Goal: Information Seeking & Learning: Understand process/instructions

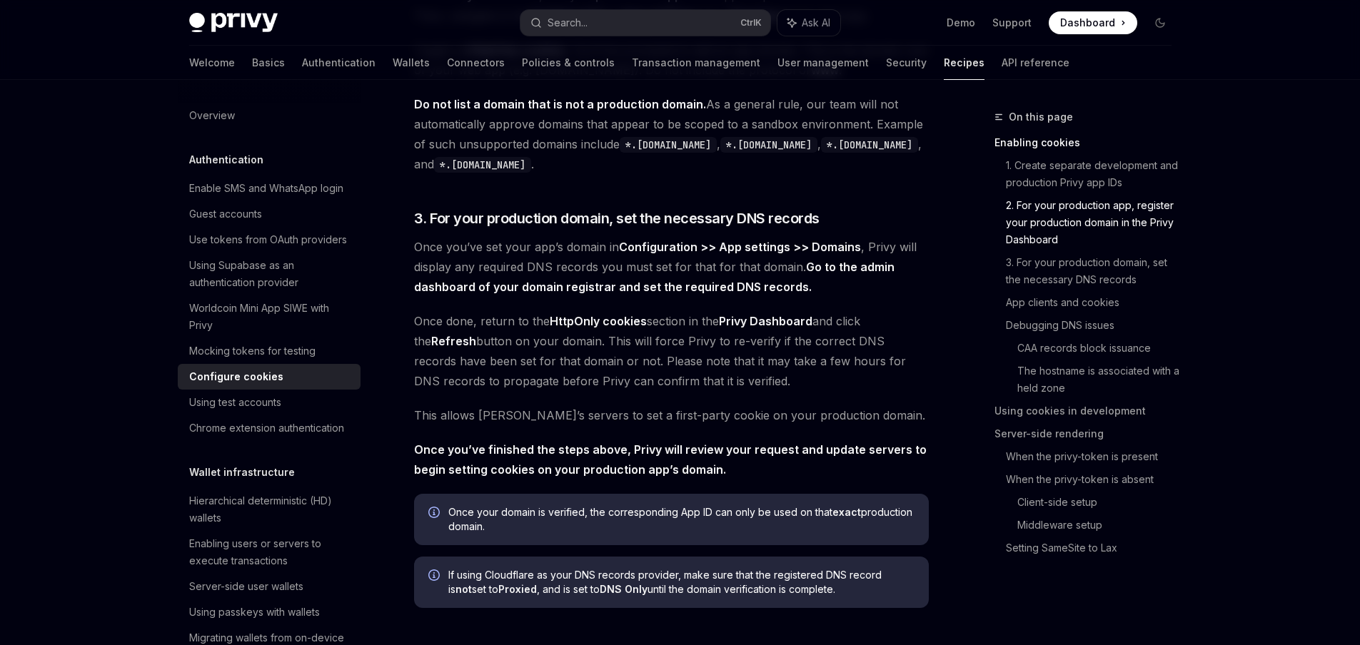
scroll to position [851, 0]
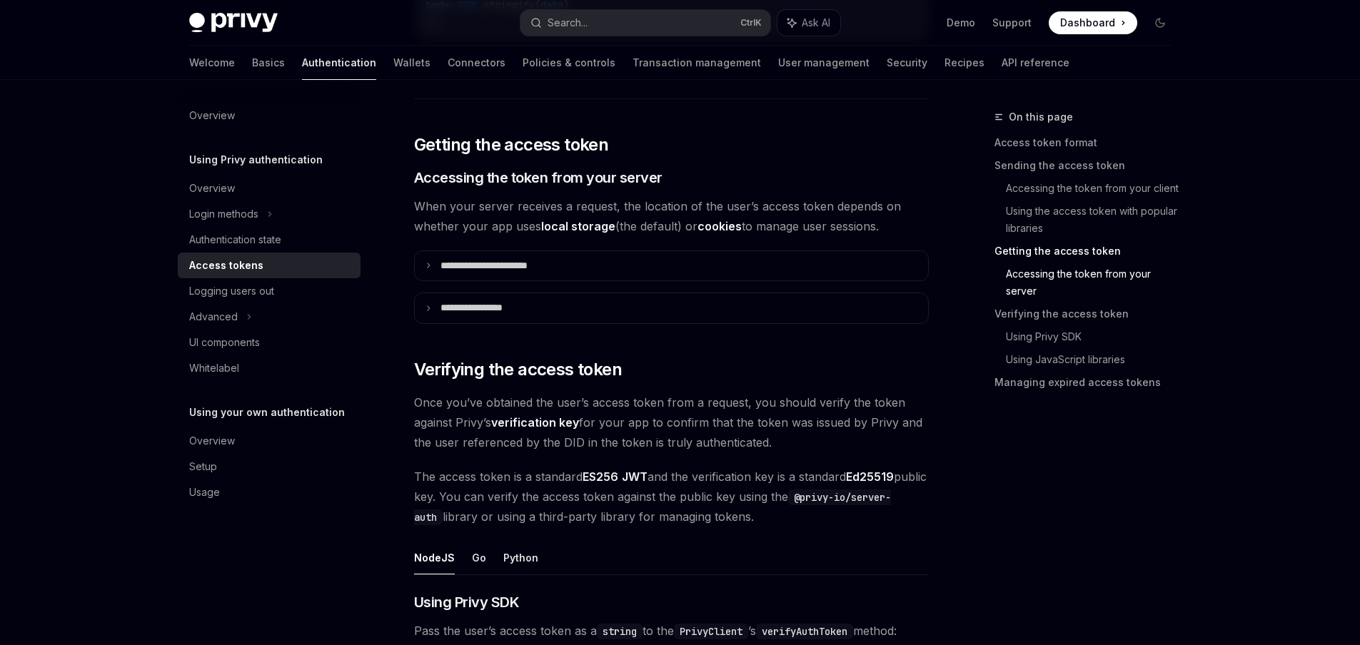
scroll to position [1712, 0]
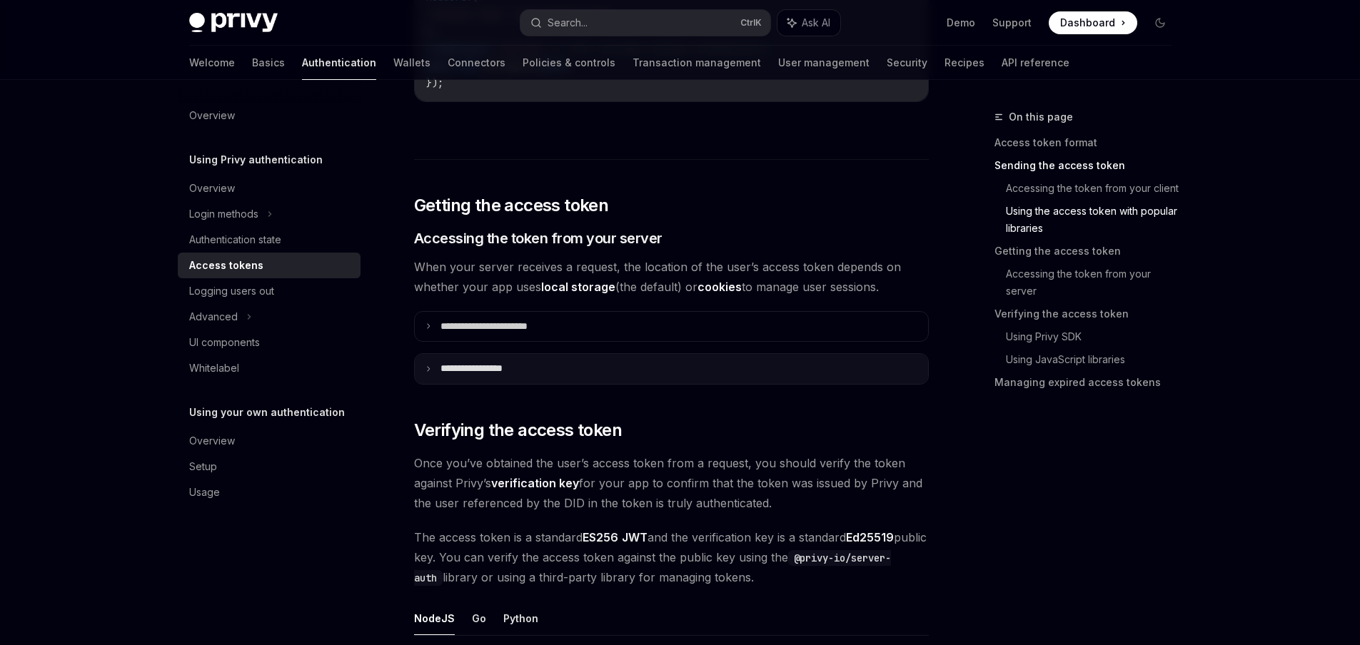
click at [617, 375] on summary "**********" at bounding box center [671, 369] width 513 height 30
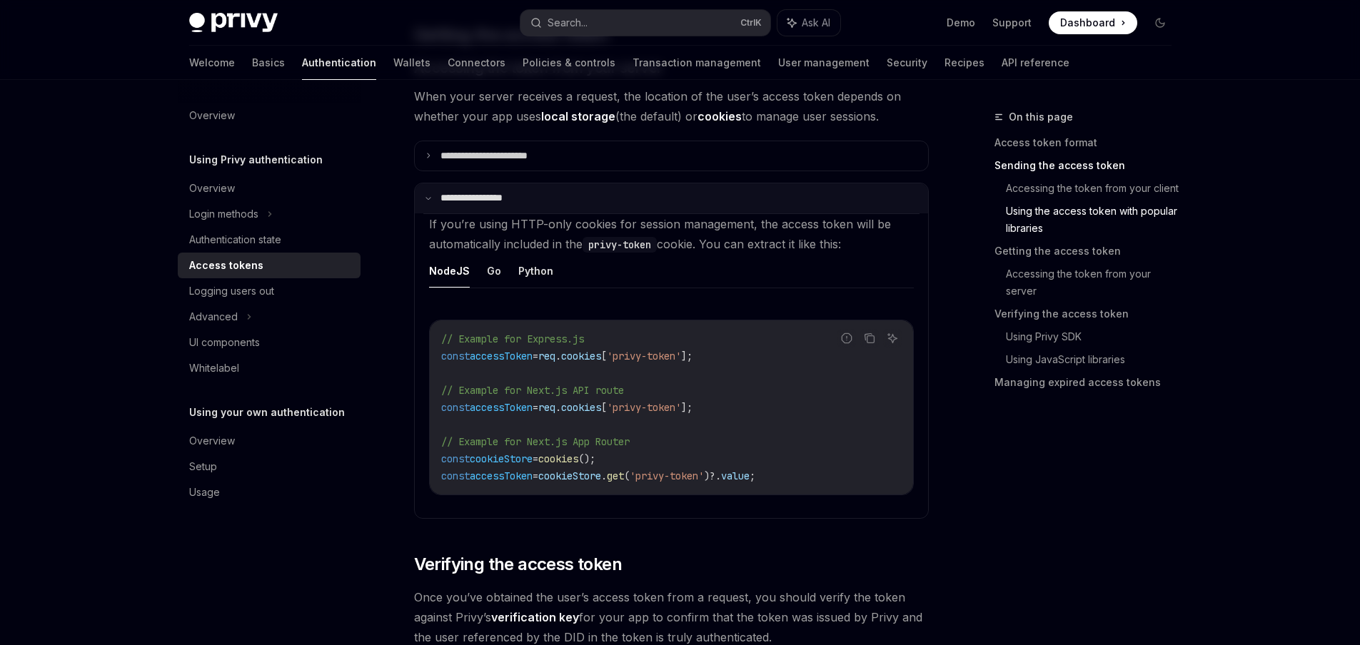
scroll to position [1883, 0]
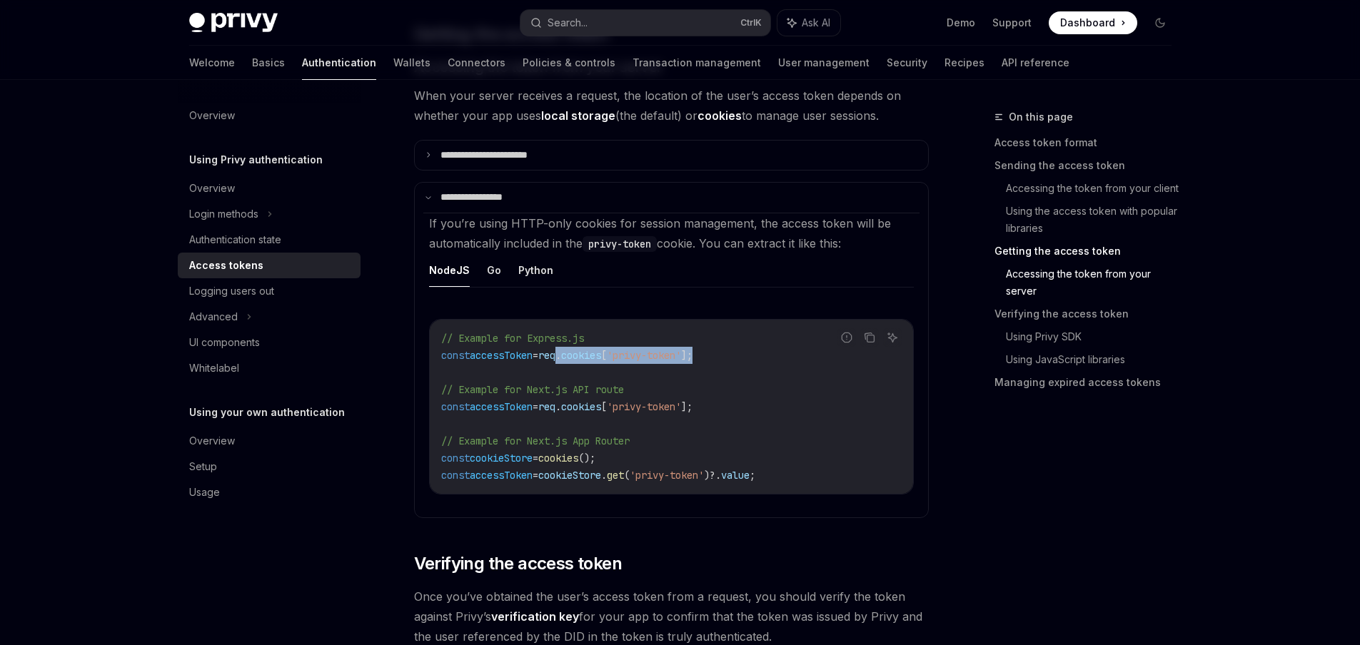
drag, startPoint x: 741, startPoint y: 355, endPoint x: 609, endPoint y: 348, distance: 132.9
click at [574, 348] on code "// Example for Express.js const accessToken = req . cookies [ 'privy-token' ]; …" at bounding box center [671, 407] width 460 height 154
click at [662, 355] on span "'privy-token'" at bounding box center [644, 355] width 74 height 13
click at [665, 355] on span "'privy-token'" at bounding box center [644, 355] width 74 height 13
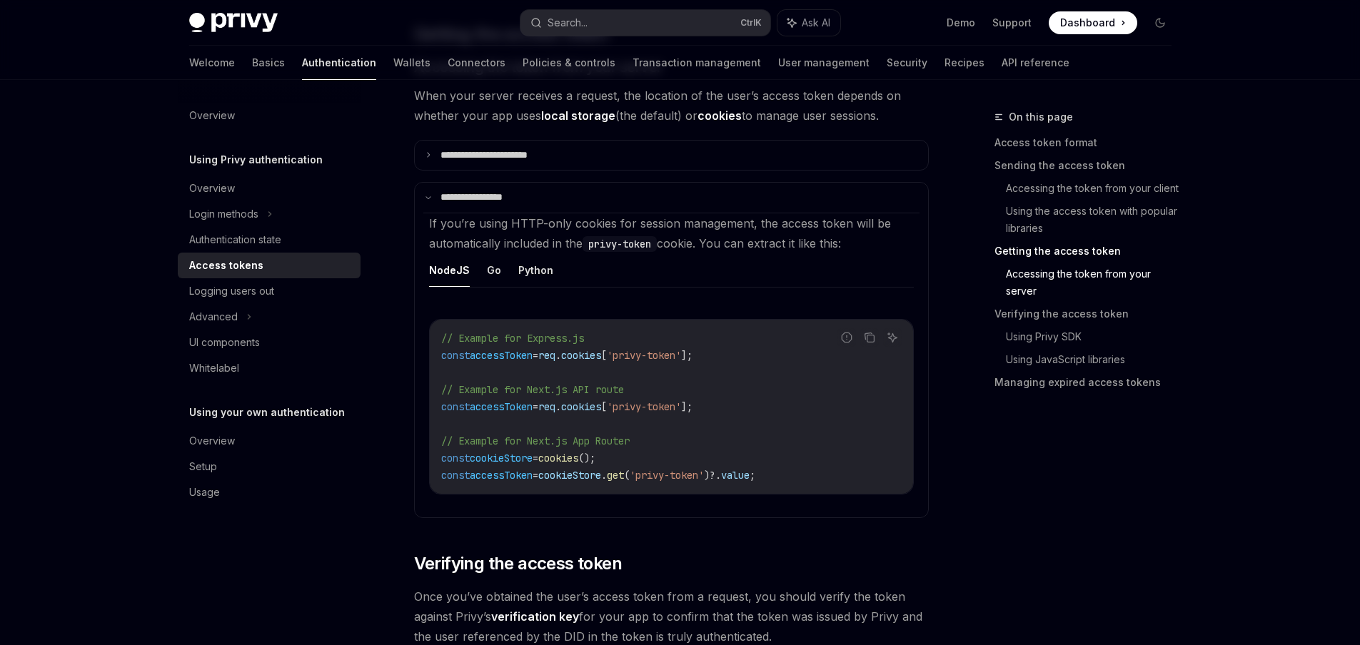
click at [681, 355] on span "'privy-token'" at bounding box center [644, 355] width 74 height 13
drag, startPoint x: 704, startPoint y: 352, endPoint x: 637, endPoint y: 349, distance: 67.1
click at [637, 349] on span "'privy-token'" at bounding box center [644, 355] width 74 height 13
